Goal: Task Accomplishment & Management: Manage account settings

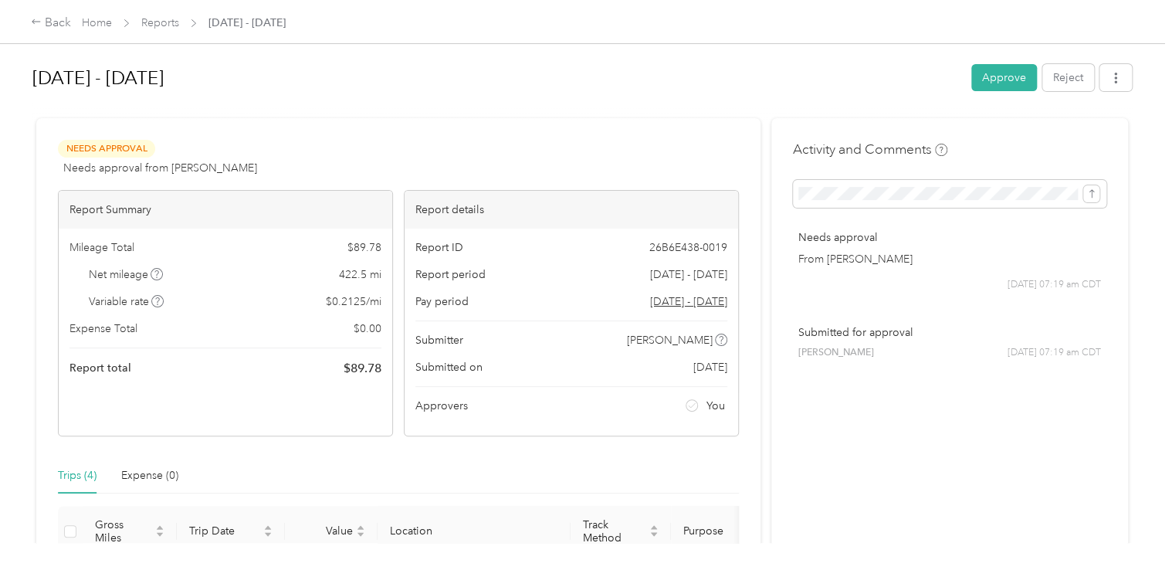
click at [462, 130] on div "Needs Approval Needs approval from [PERSON_NAME] View activity & comments Repor…" at bounding box center [398, 516] width 724 height 796
